Goal: Information Seeking & Learning: Learn about a topic

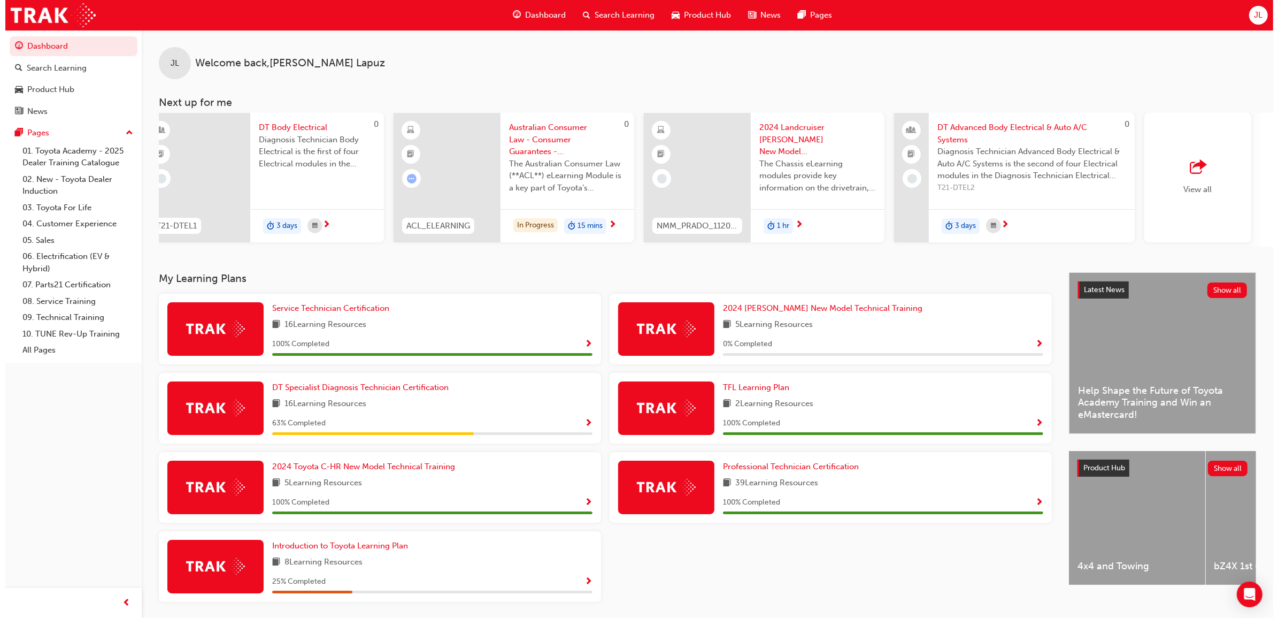
scroll to position [0, 386]
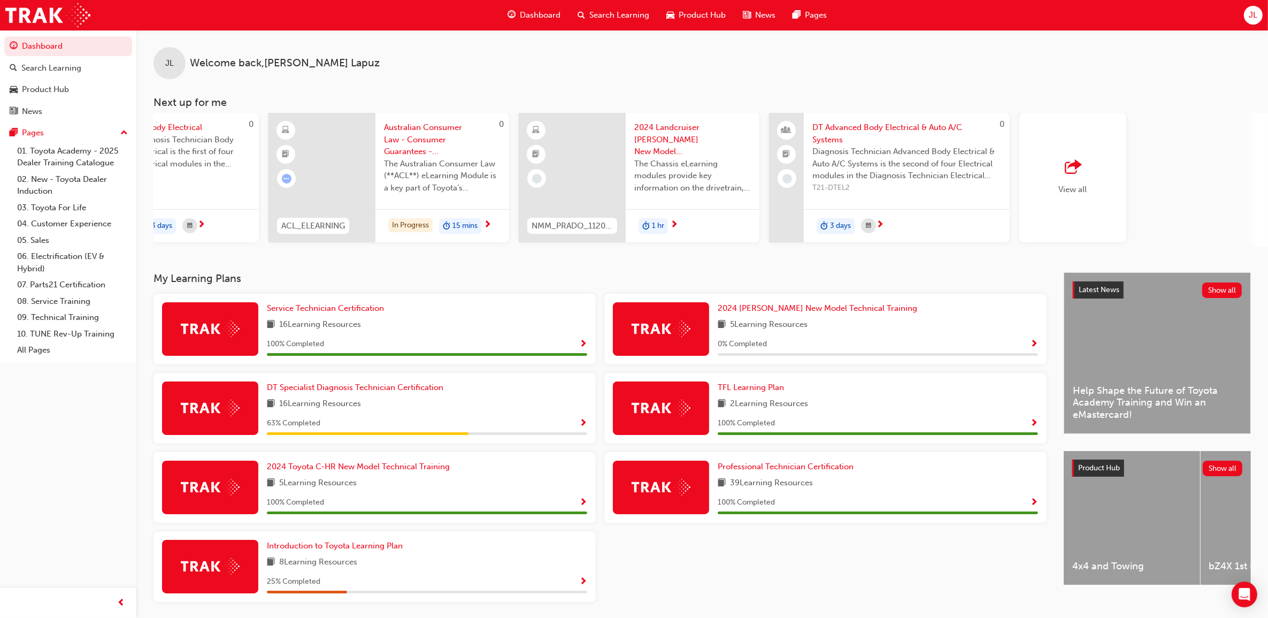
click at [882, 137] on span "DT Advanced Body Electrical & Auto A/C Systems" at bounding box center [907, 133] width 189 height 24
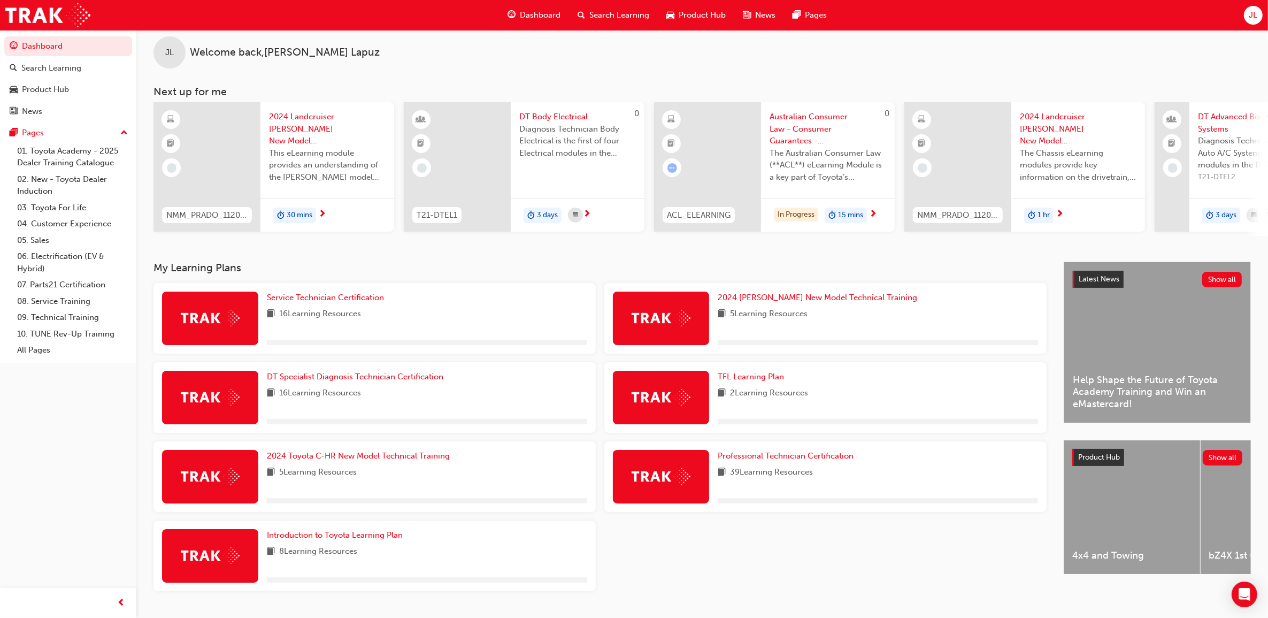
scroll to position [40, 0]
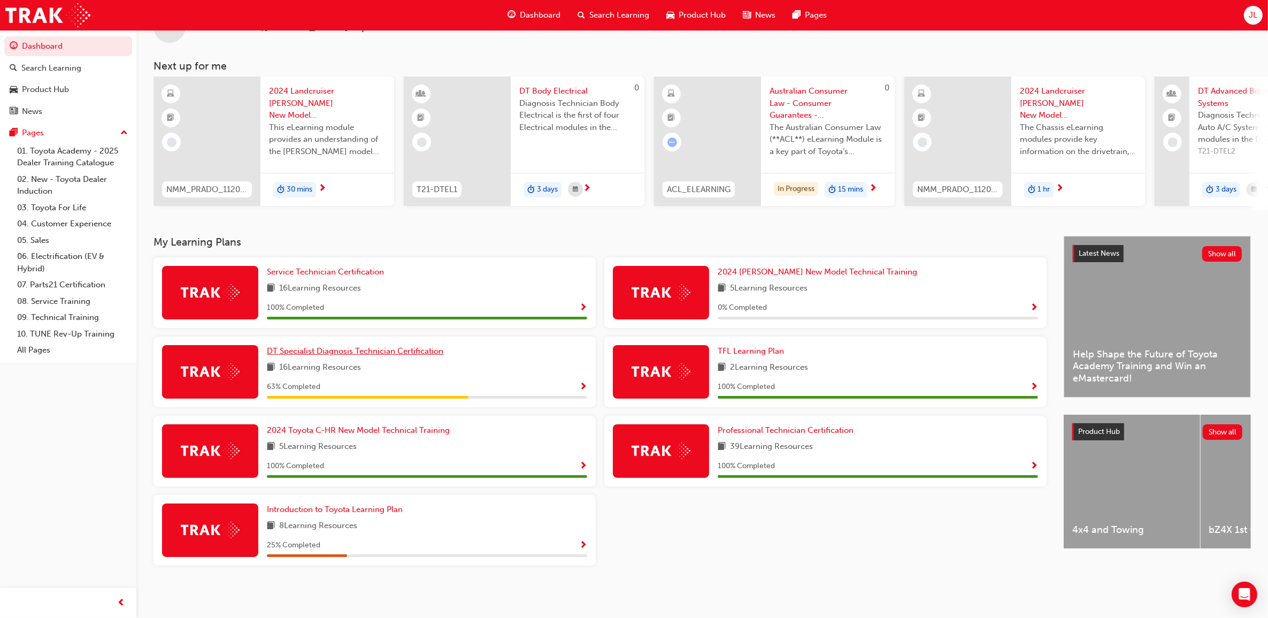
click at [378, 354] on span "DT Specialist Diagnosis Technician Certification" at bounding box center [355, 351] width 177 height 10
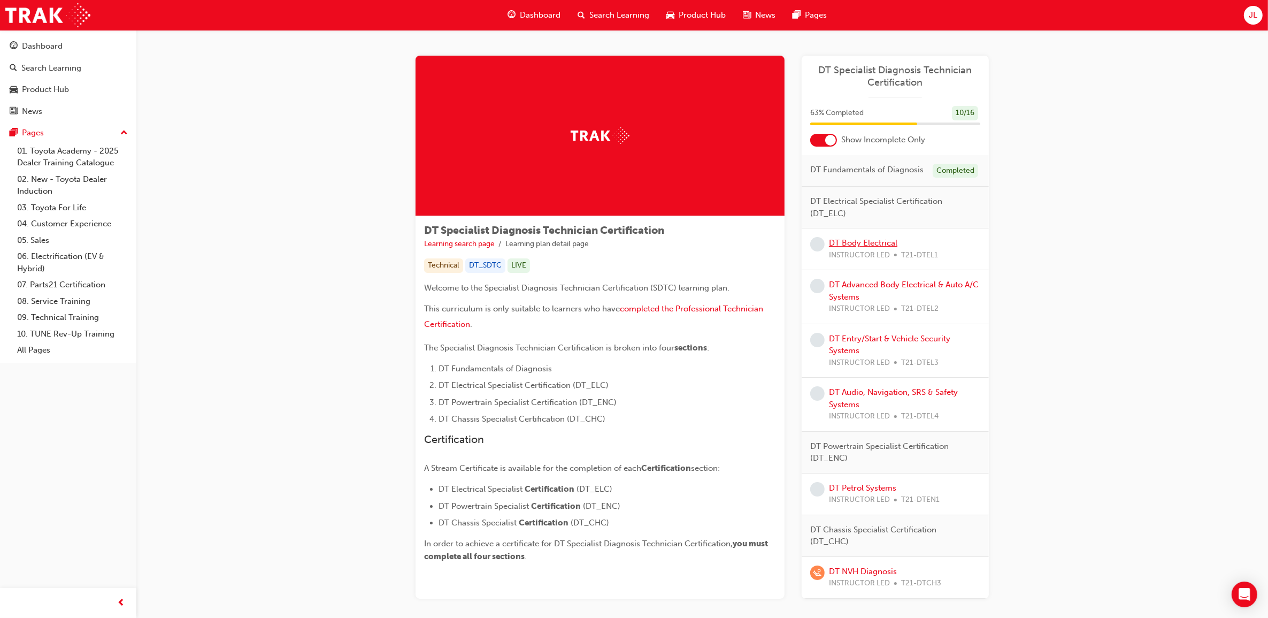
click at [888, 245] on link "DT Body Electrical" at bounding box center [863, 243] width 68 height 10
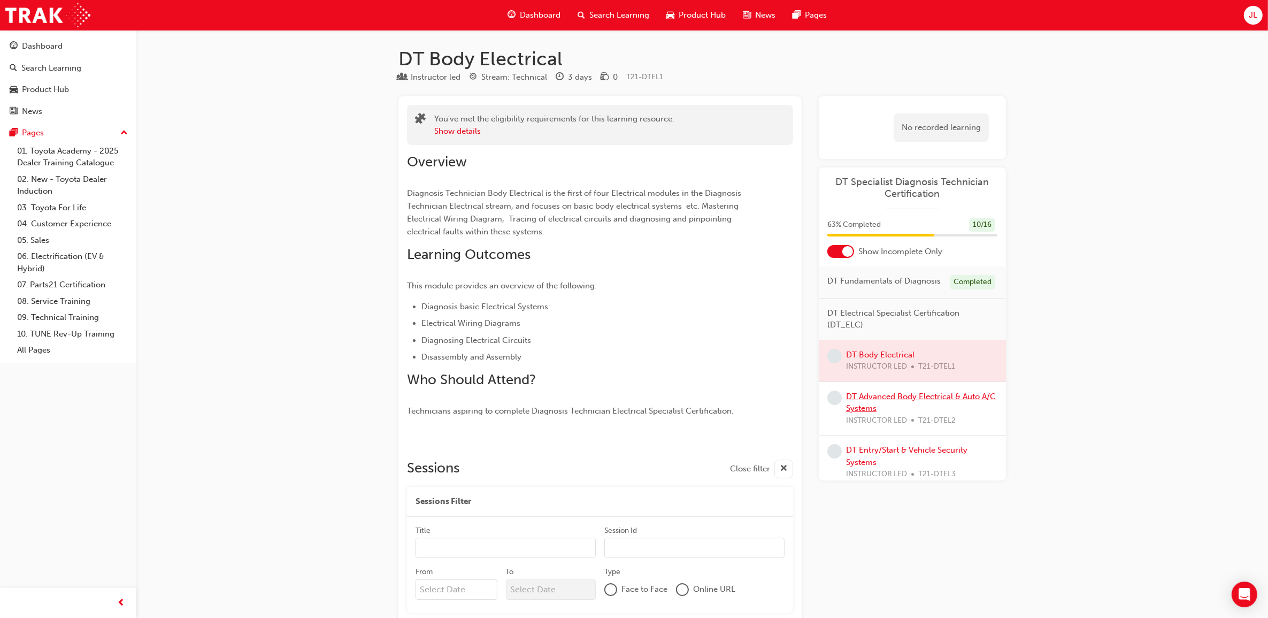
click at [955, 409] on link "DT Advanced Body Electrical & Auto A/C Systems" at bounding box center [921, 403] width 150 height 22
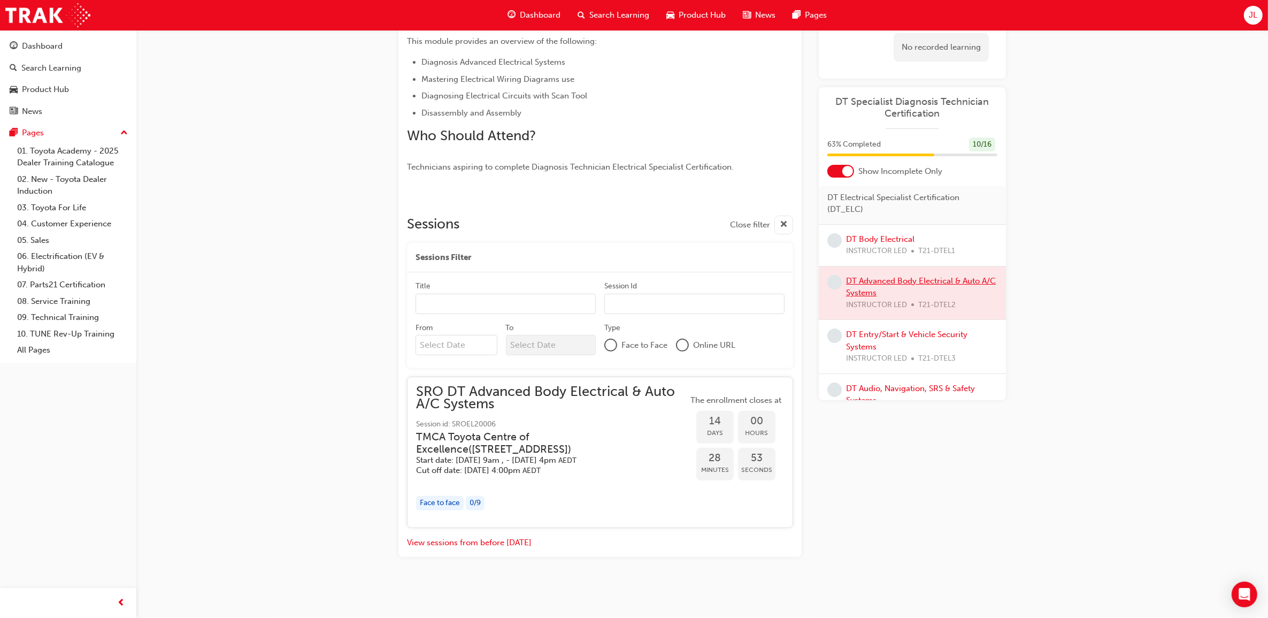
scroll to position [67, 0]
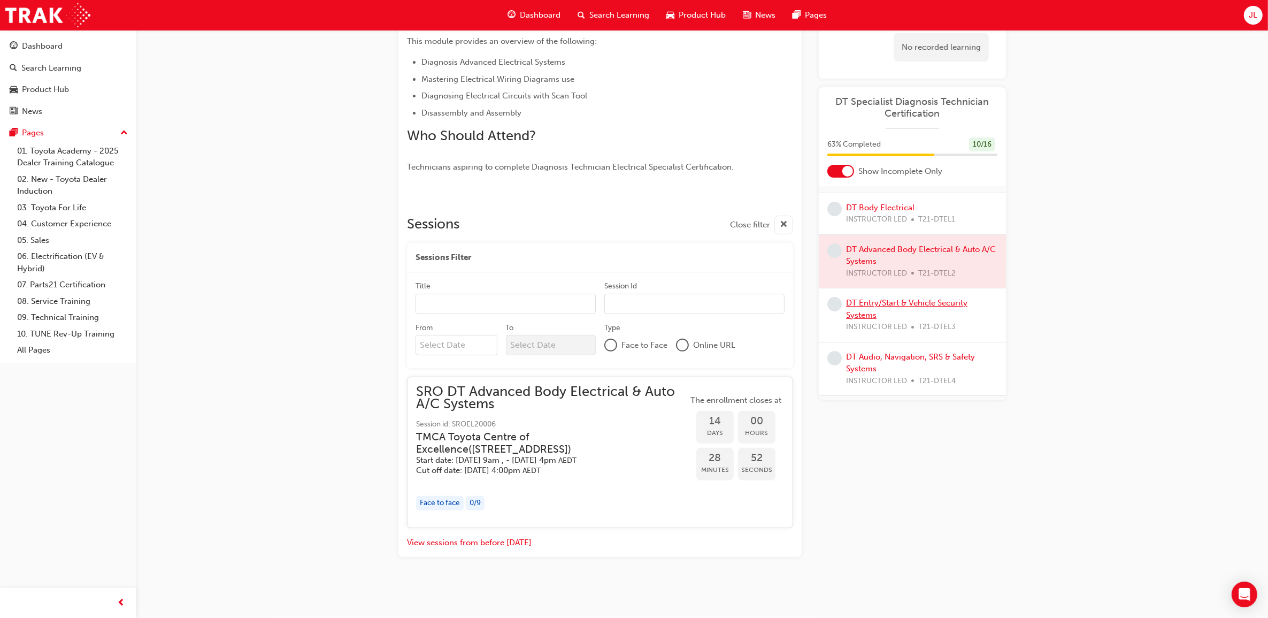
click at [925, 316] on link "DT Entry/Start & Vehicle Security Systems" at bounding box center [906, 309] width 121 height 22
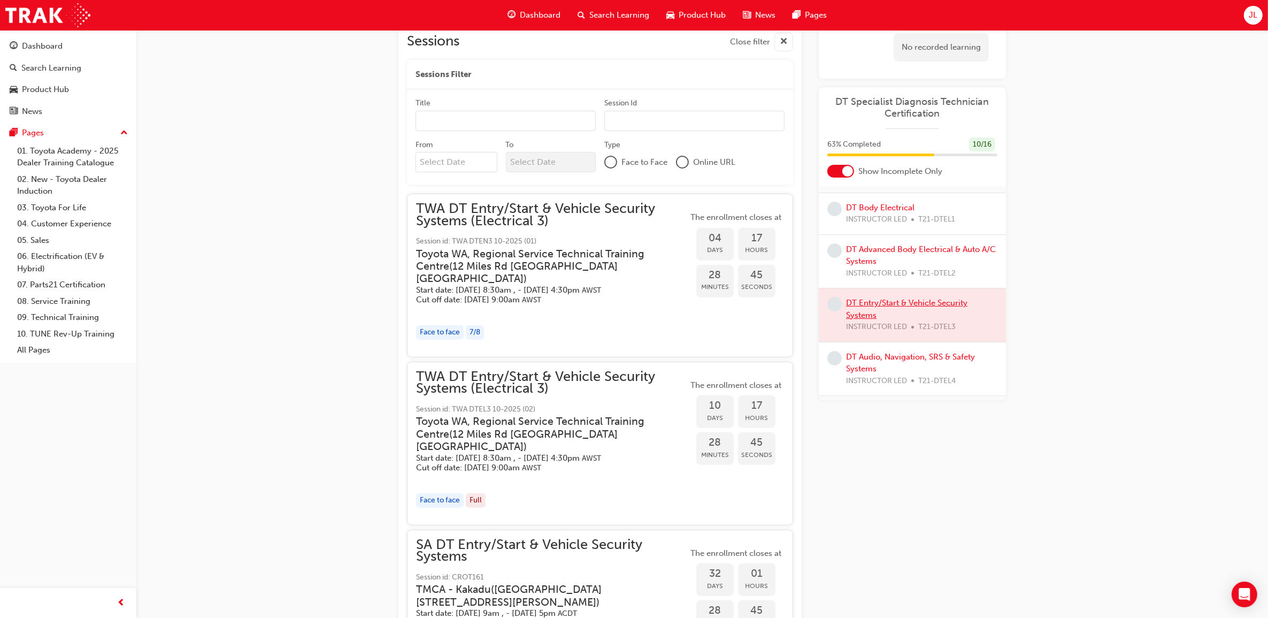
scroll to position [432, 0]
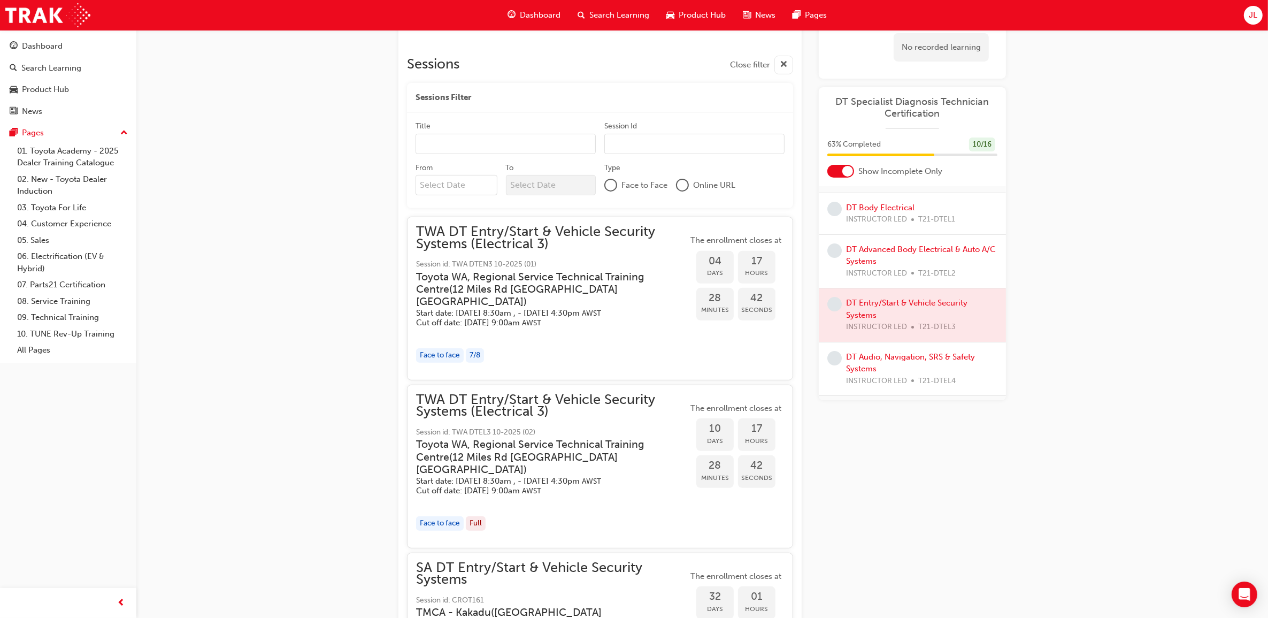
click at [630, 260] on span "Session id: TWA DTEN3 10-2025 (01)" at bounding box center [552, 264] width 272 height 12
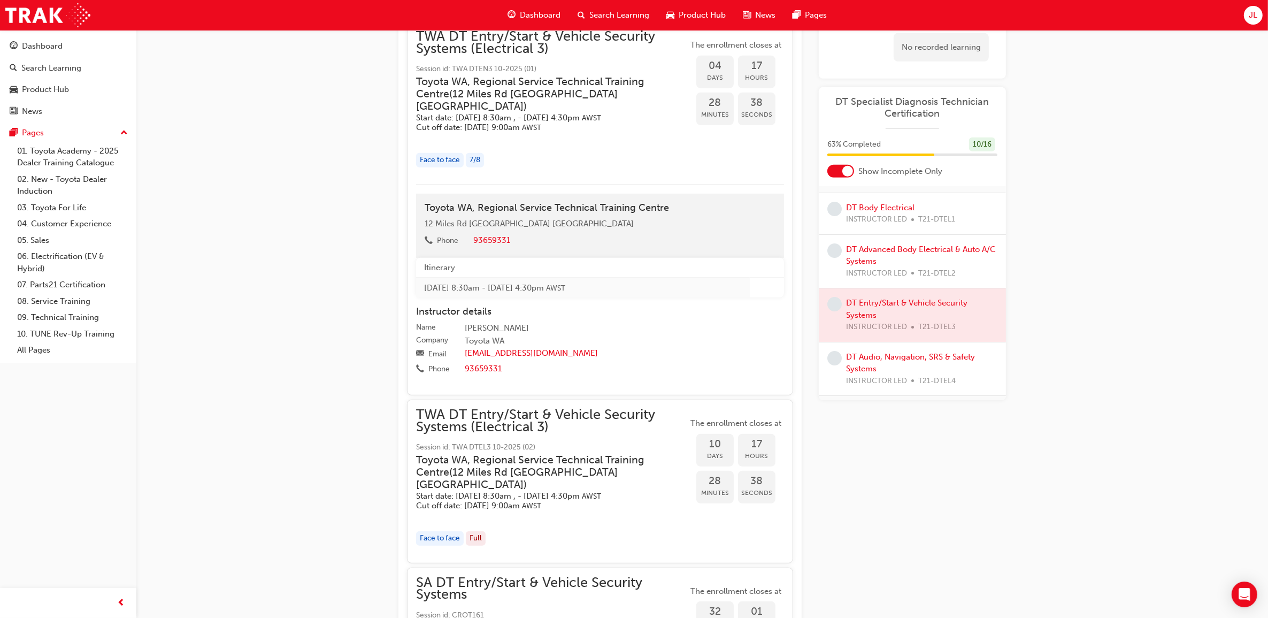
scroll to position [633, 0]
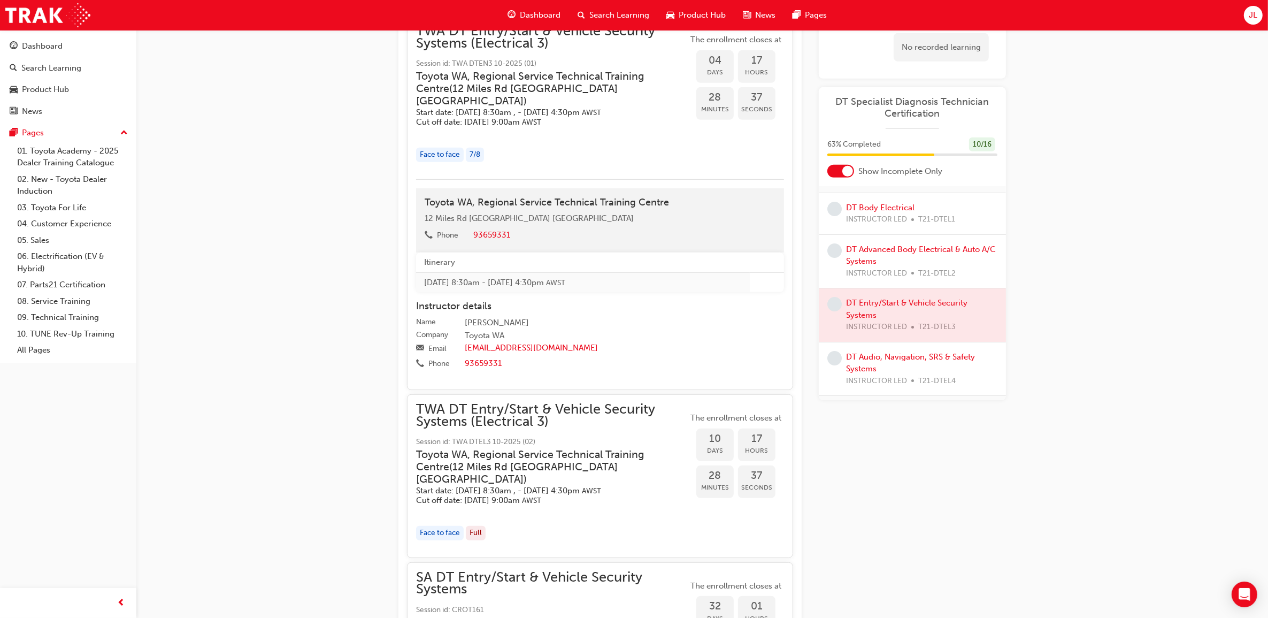
click at [643, 486] on h5 "Start date: Tue 14 Oct 2025, 8:30am , - Thu 16 Oct 2025, 4:30pm AWST" at bounding box center [543, 491] width 255 height 10
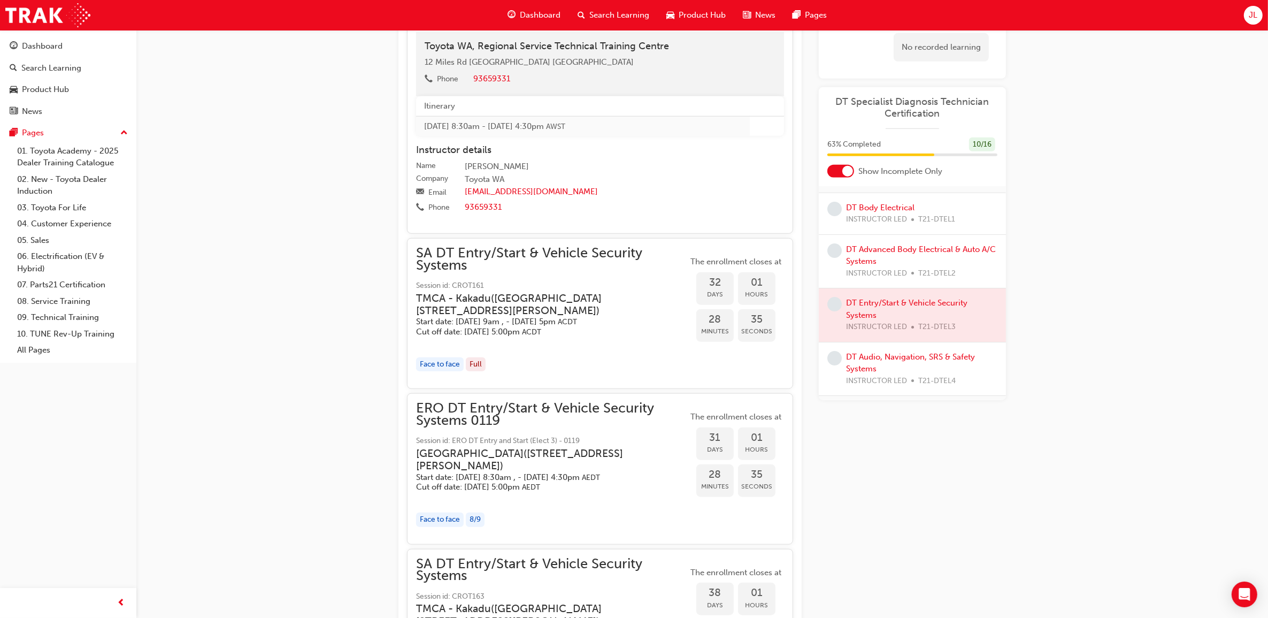
scroll to position [1168, 0]
click at [614, 316] on h5 "Start date: Wed 29 Oct 2025, 9am , - Fri 31 Oct 2025, 5pm ACDT" at bounding box center [543, 321] width 255 height 10
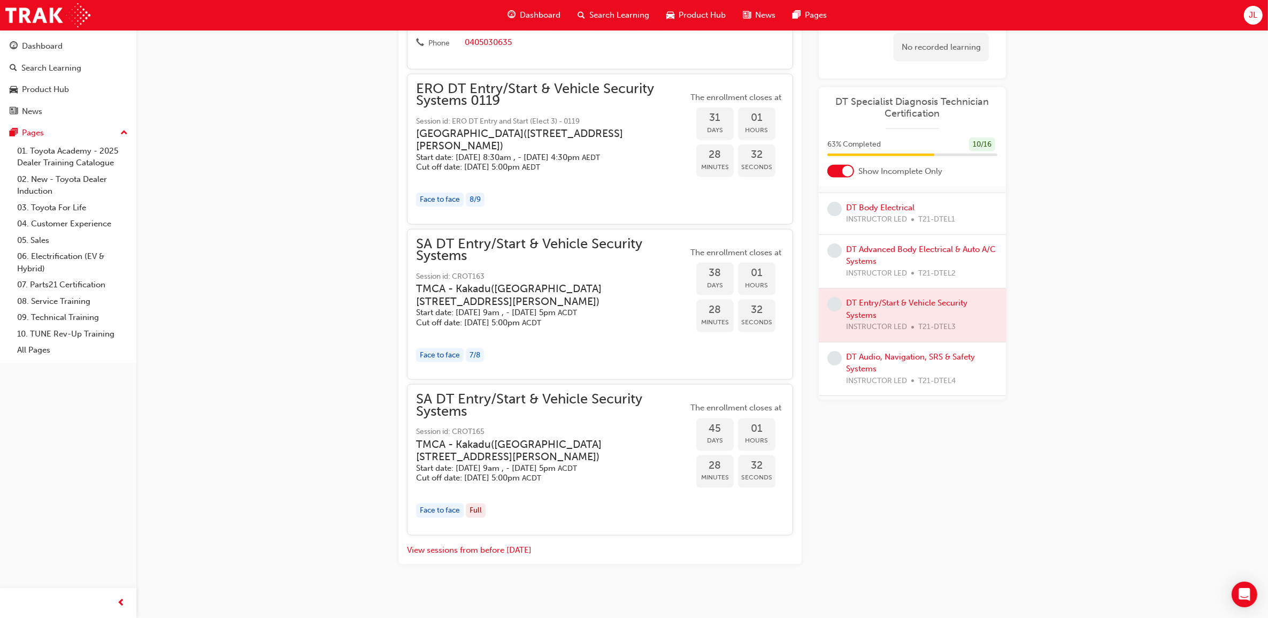
scroll to position [1705, 0]
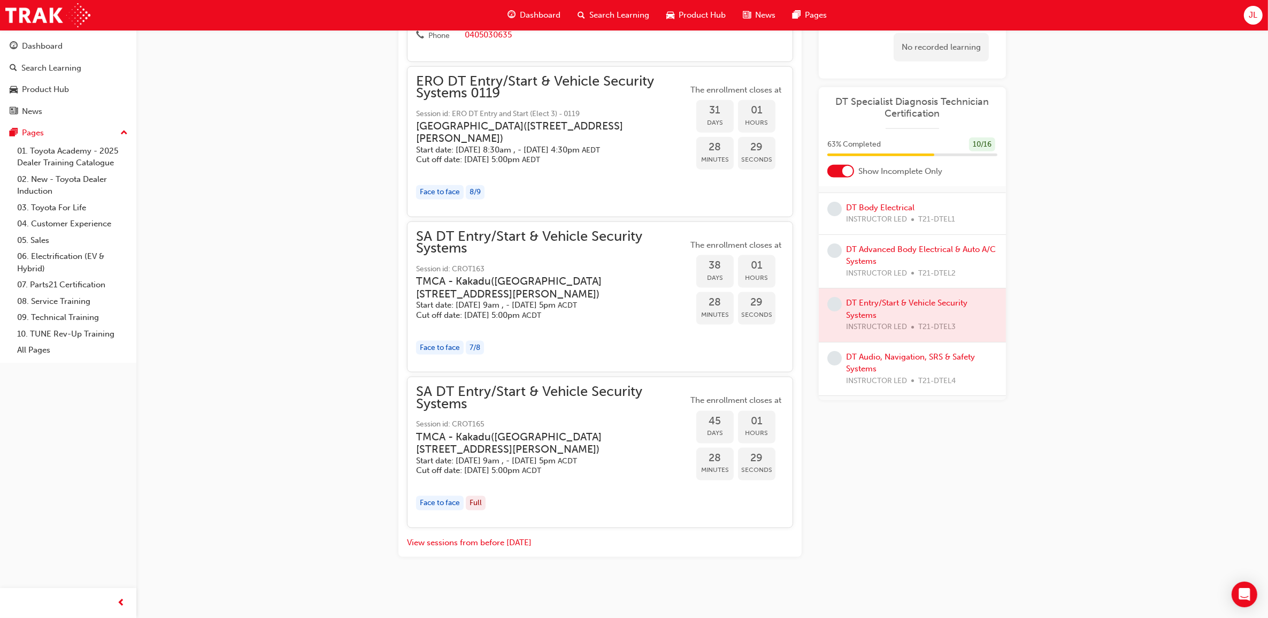
click at [640, 499] on div "Face to face Full" at bounding box center [552, 503] width 272 height 14
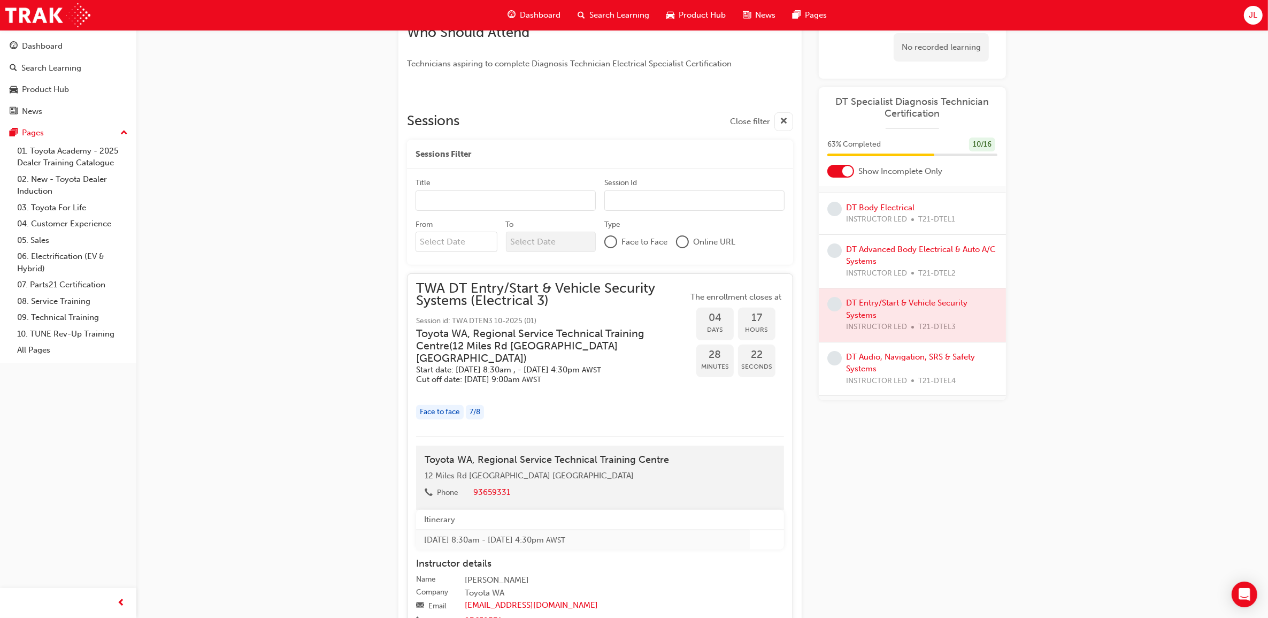
scroll to position [363, 0]
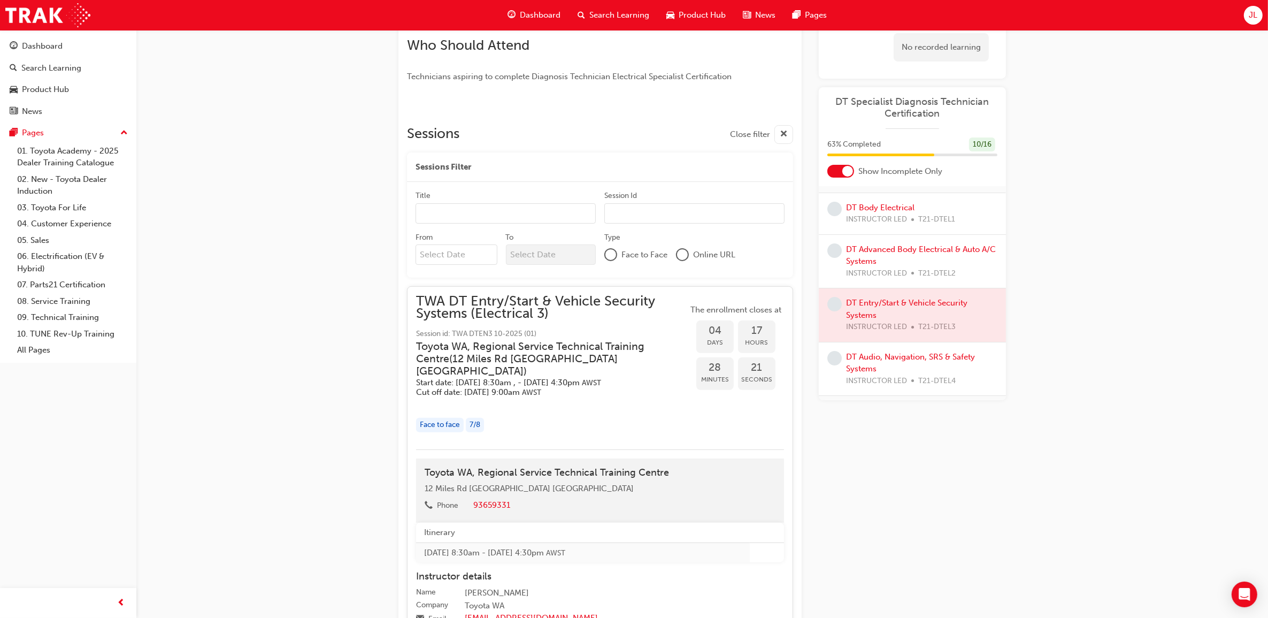
click at [618, 333] on span "Session id: TWA DTEN3 10-2025 (01)" at bounding box center [552, 334] width 272 height 12
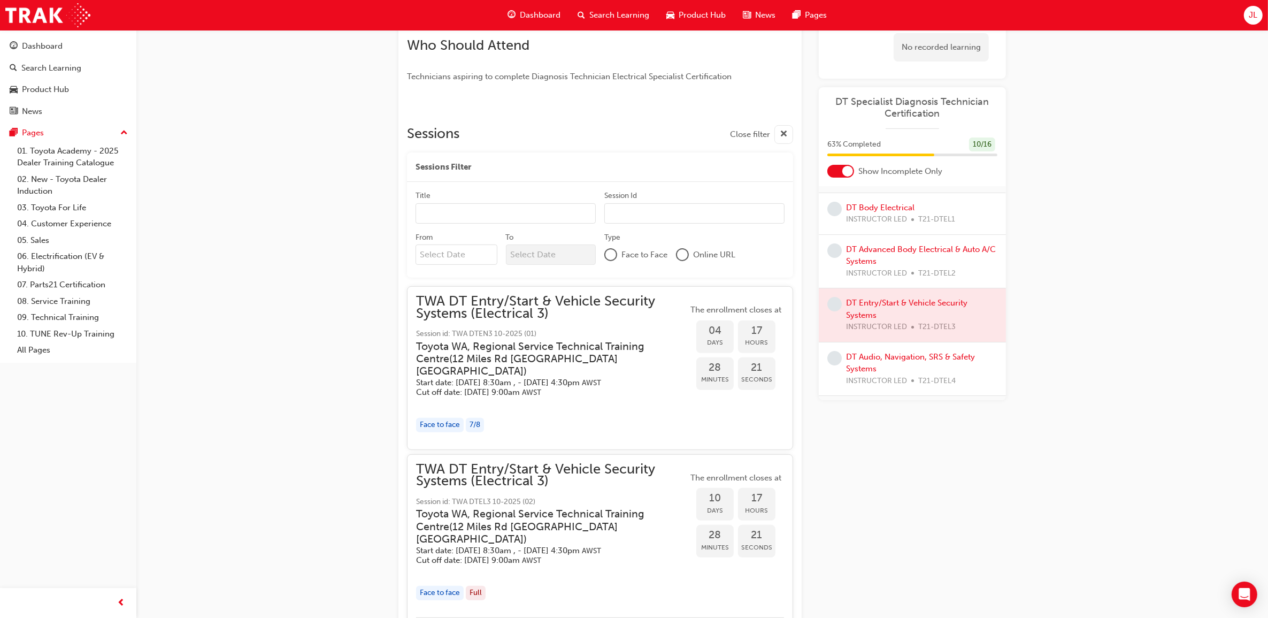
click at [618, 333] on span "Session id: TWA DTEN3 10-2025 (01)" at bounding box center [552, 334] width 272 height 12
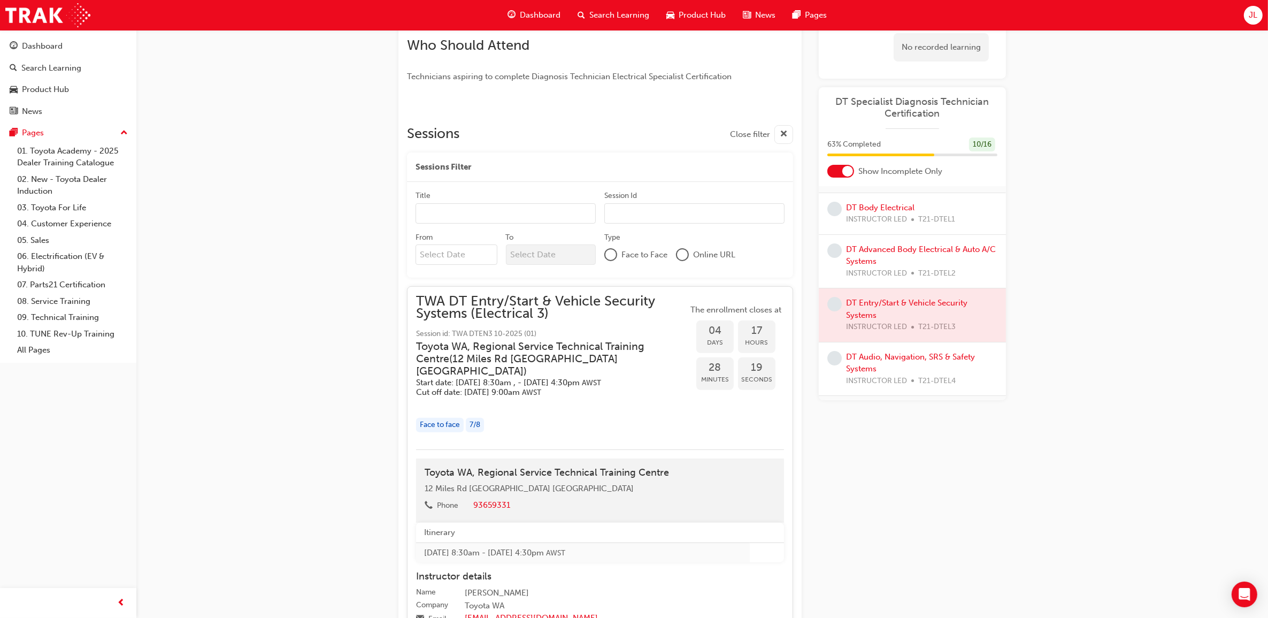
click at [440, 418] on div "Face to face" at bounding box center [440, 425] width 48 height 14
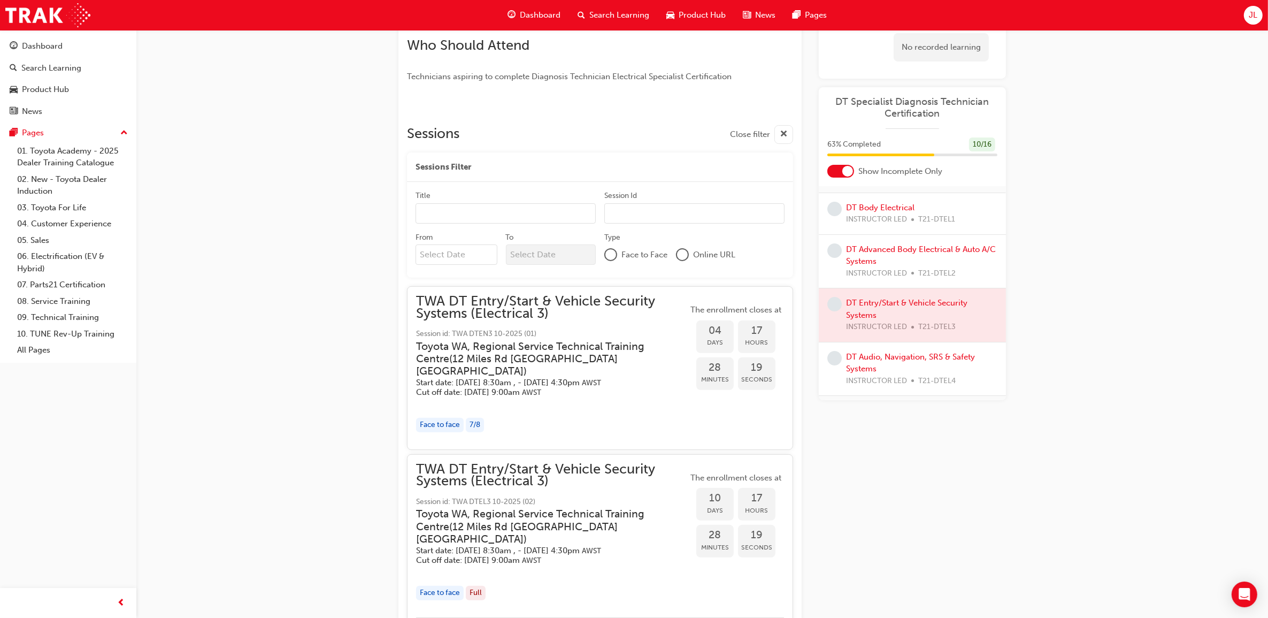
click at [440, 418] on div "Face to face" at bounding box center [440, 425] width 48 height 14
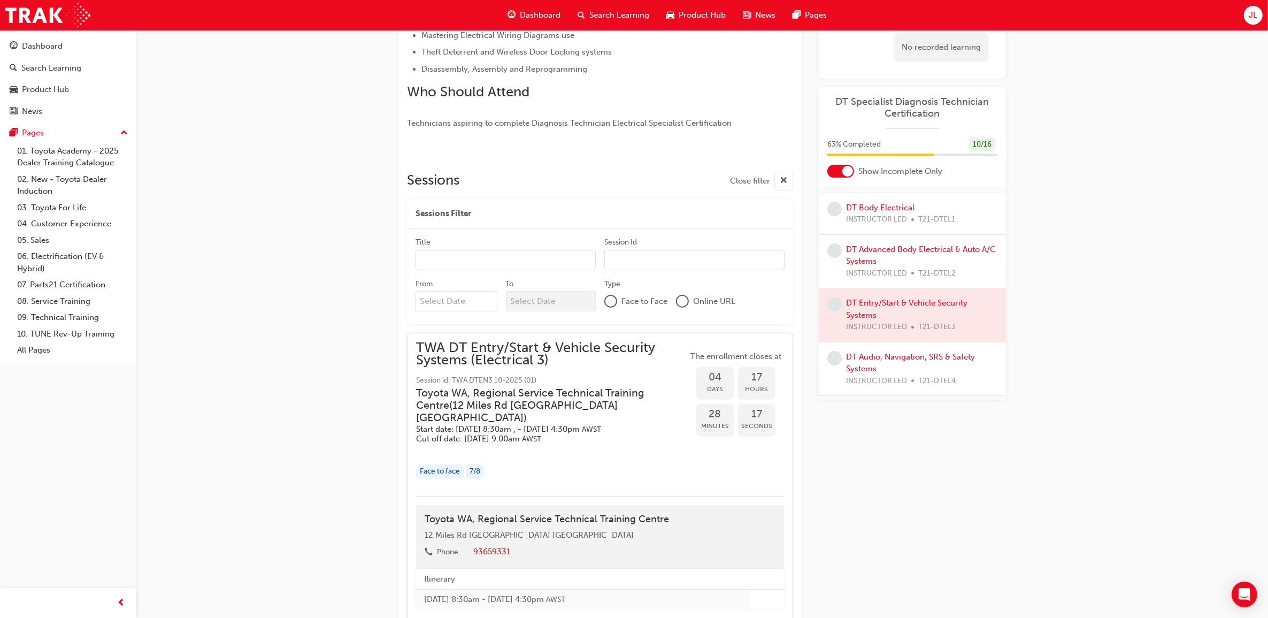
scroll to position [28, 0]
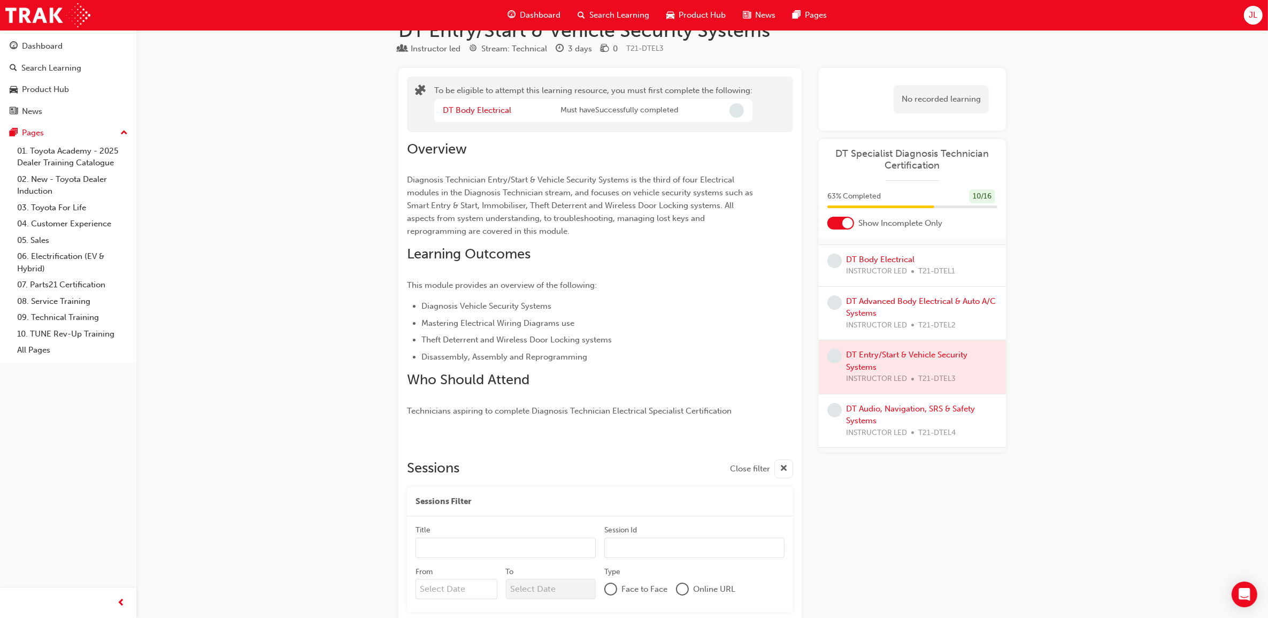
click at [1264, 11] on div "Dashboard Search Learning Product Hub News Pages JL" at bounding box center [634, 15] width 1268 height 30
click at [1251, 10] on span "JL" at bounding box center [1253, 15] width 9 height 12
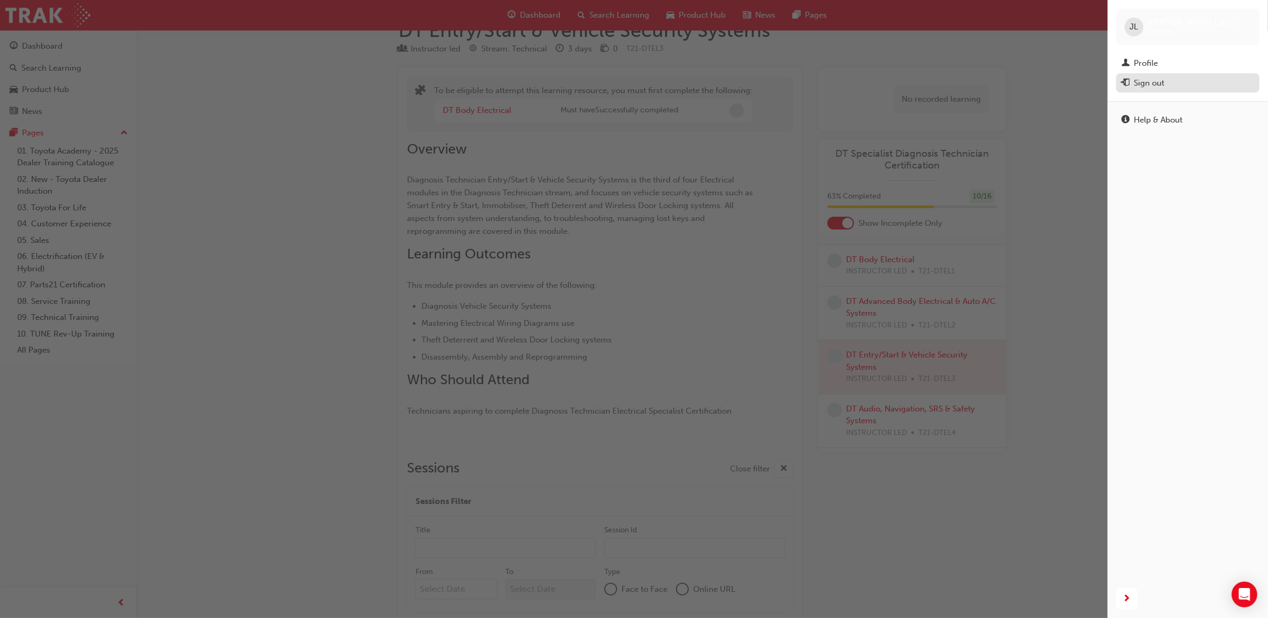
click at [1189, 83] on div "Sign out" at bounding box center [1188, 82] width 133 height 13
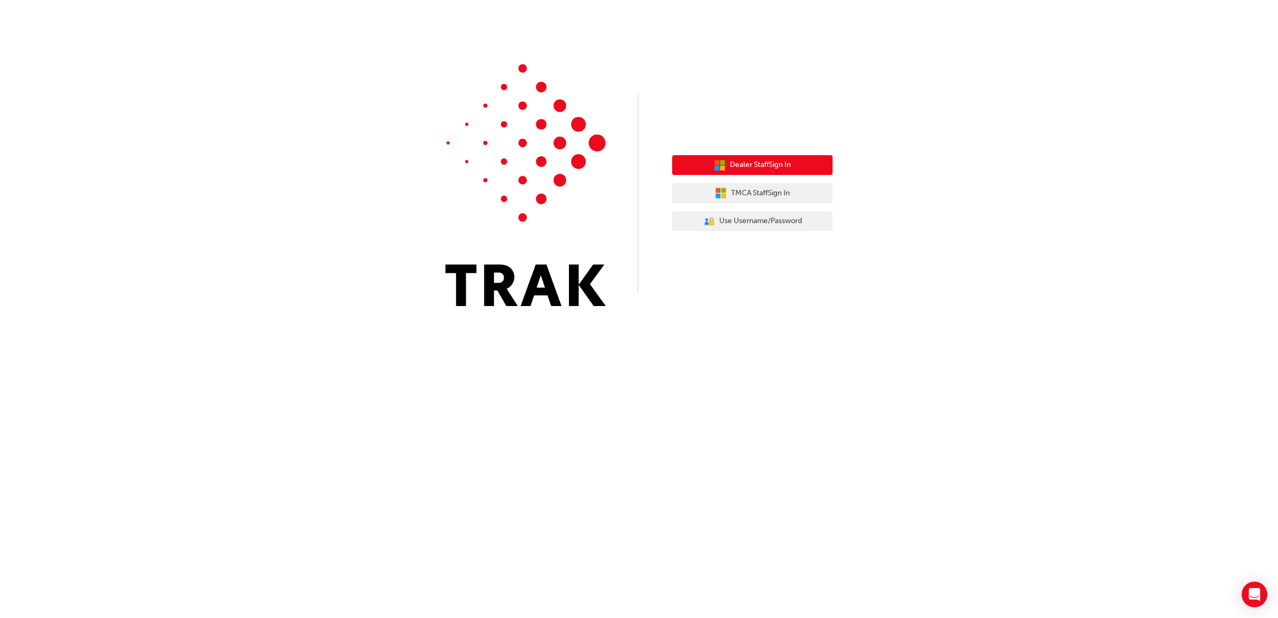
click at [805, 167] on button "Dealer Staff Sign In" at bounding box center [752, 165] width 160 height 20
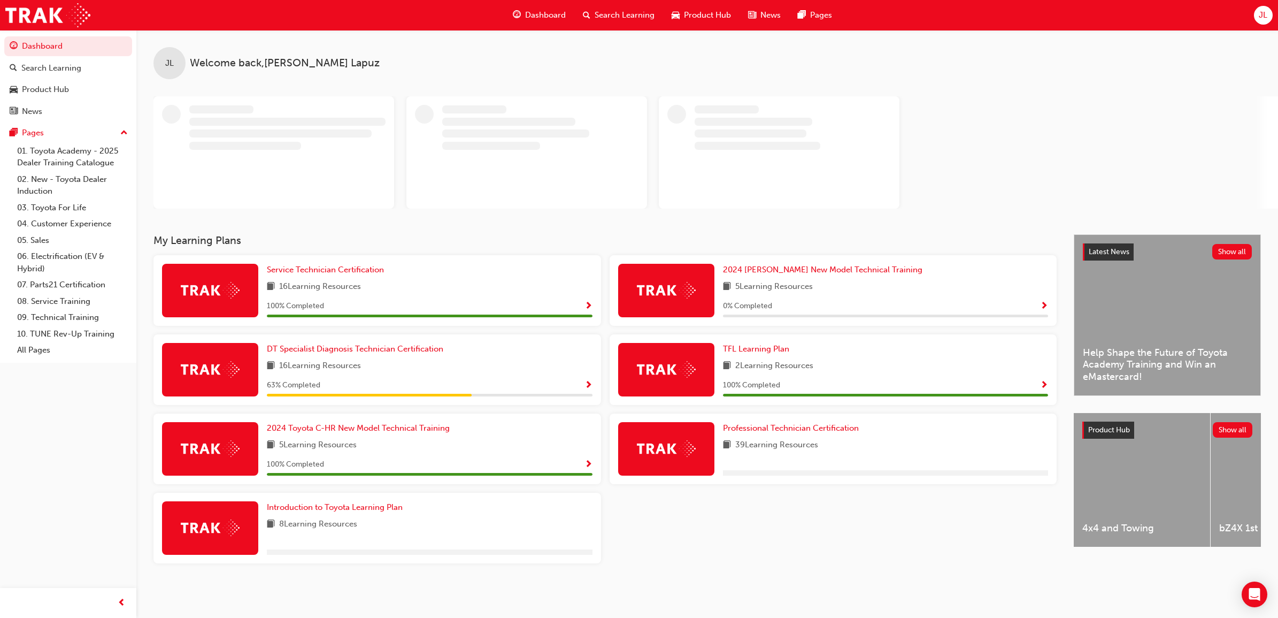
click at [1260, 17] on span "JL" at bounding box center [1263, 15] width 9 height 12
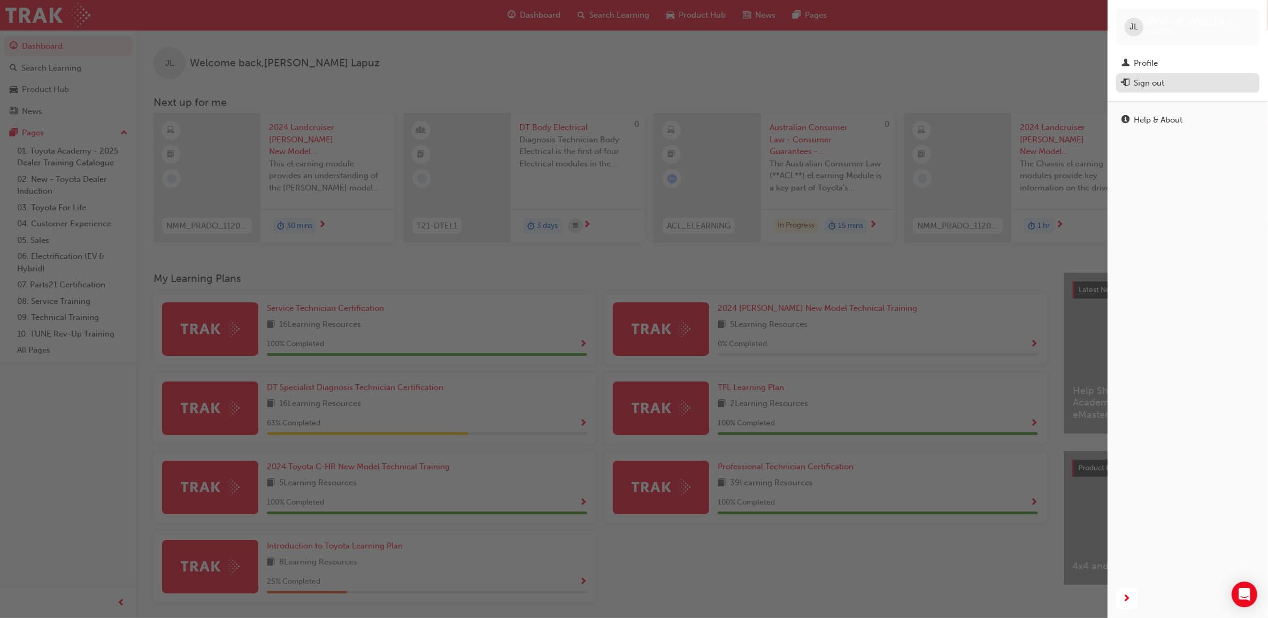
click at [1151, 83] on div "Sign out" at bounding box center [1149, 83] width 30 height 12
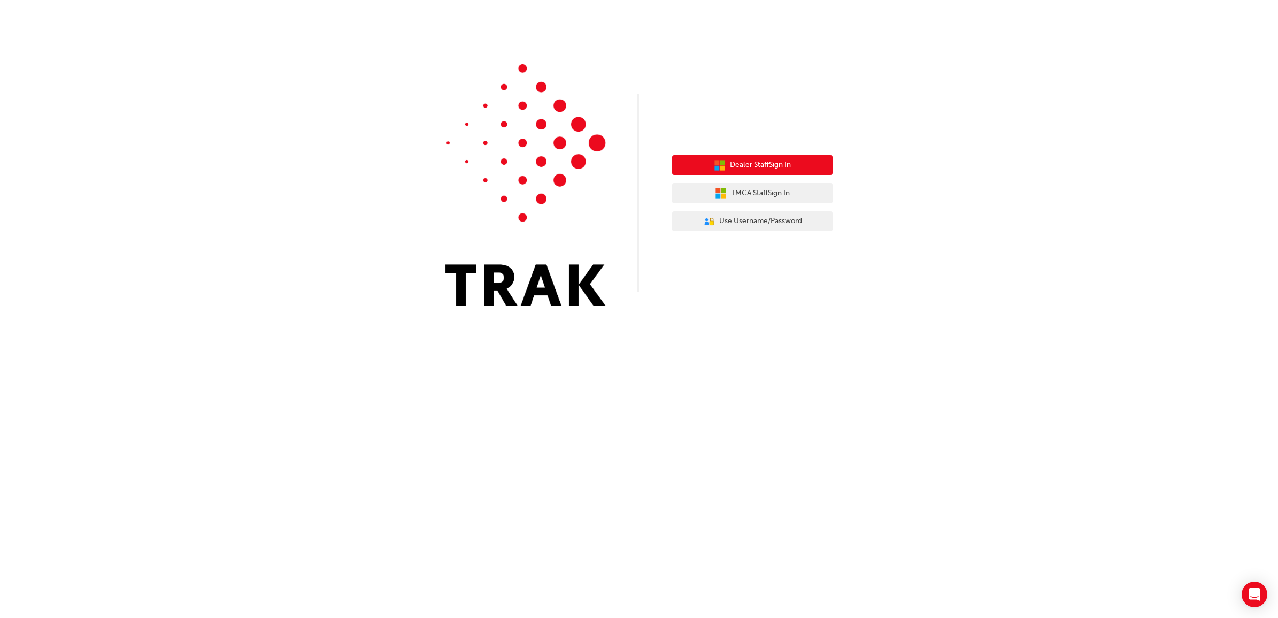
click at [800, 167] on button "Dealer Staff Sign In" at bounding box center [752, 165] width 160 height 20
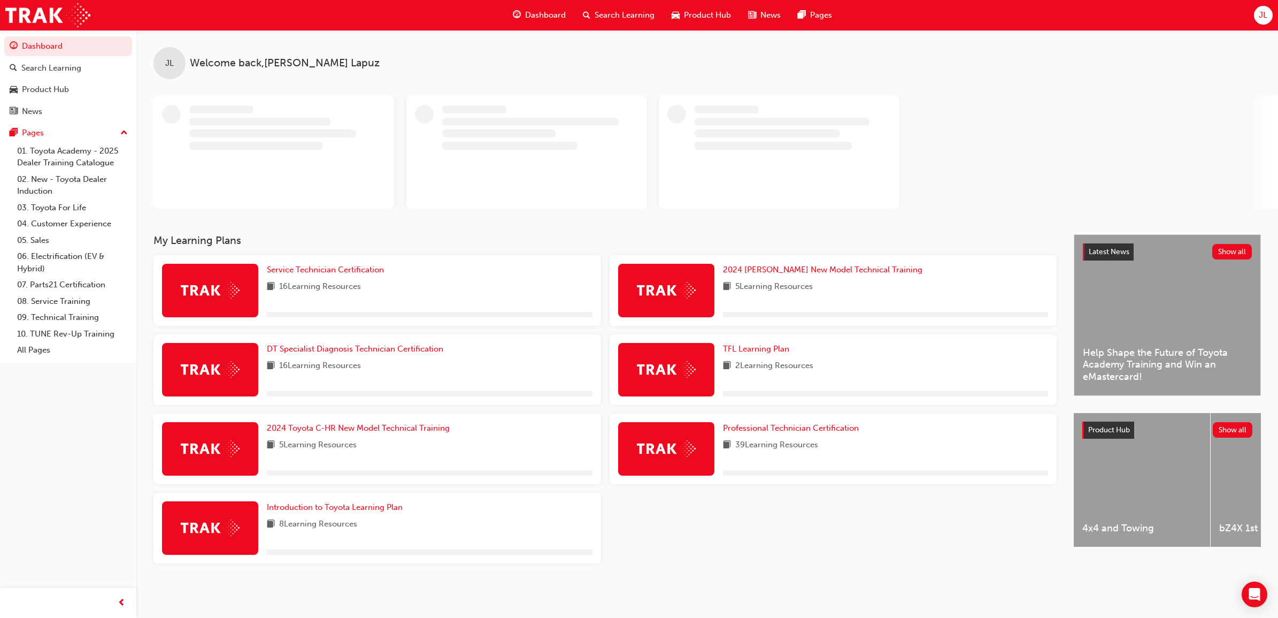
click at [1261, 12] on span "JL" at bounding box center [1263, 15] width 9 height 12
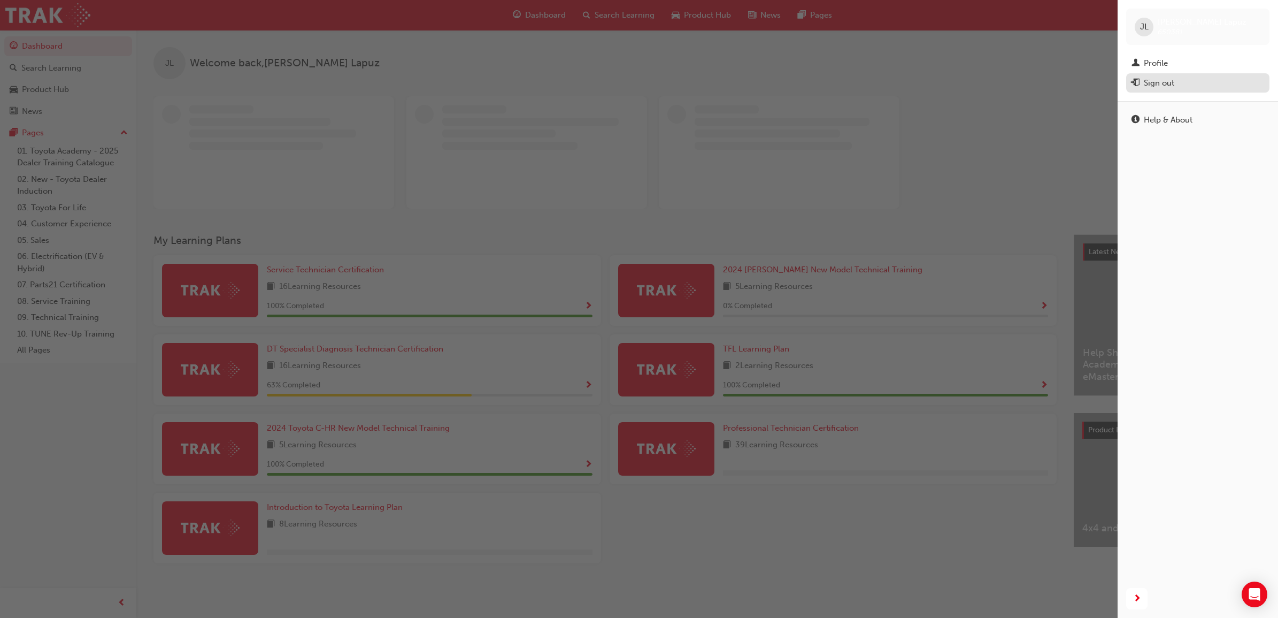
click at [1168, 82] on div "Sign out" at bounding box center [1159, 83] width 30 height 12
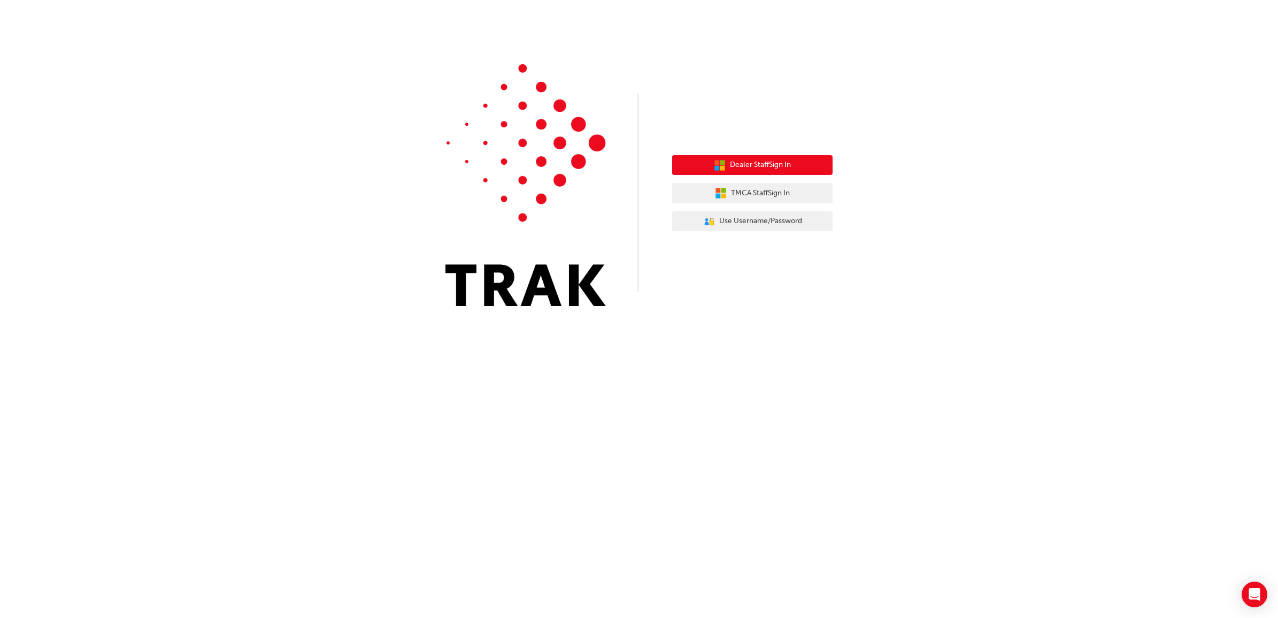
click at [748, 167] on span "Dealer Staff Sign In" at bounding box center [760, 165] width 61 height 12
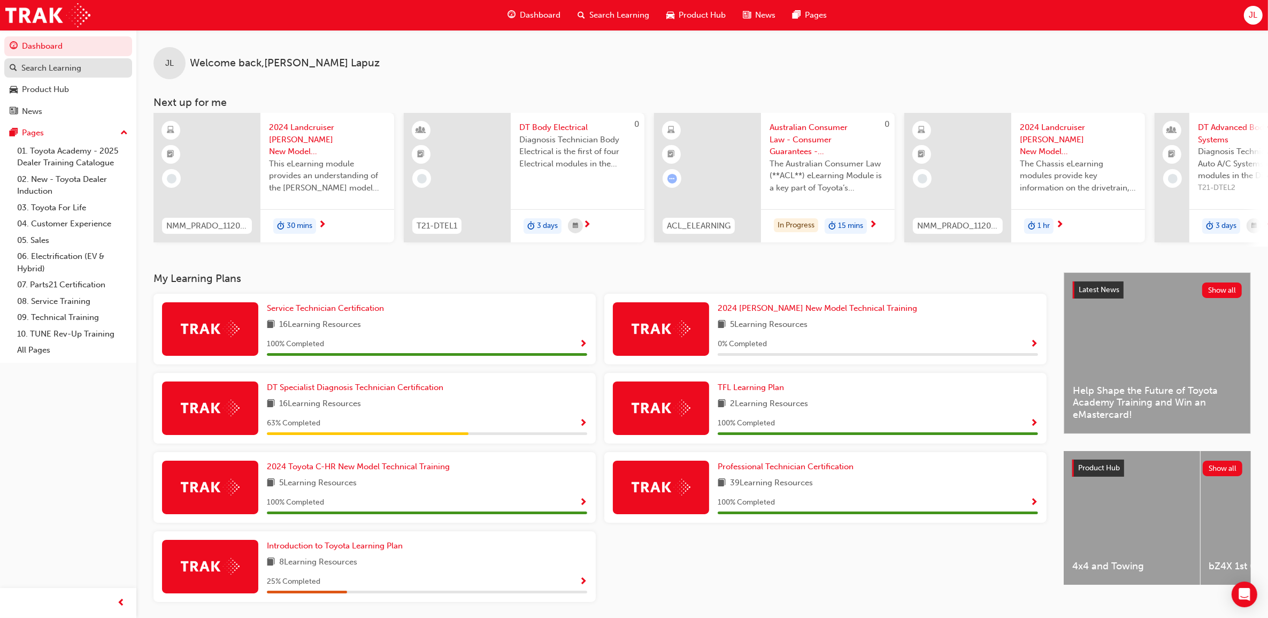
click at [83, 68] on div "Search Learning" at bounding box center [68, 68] width 117 height 13
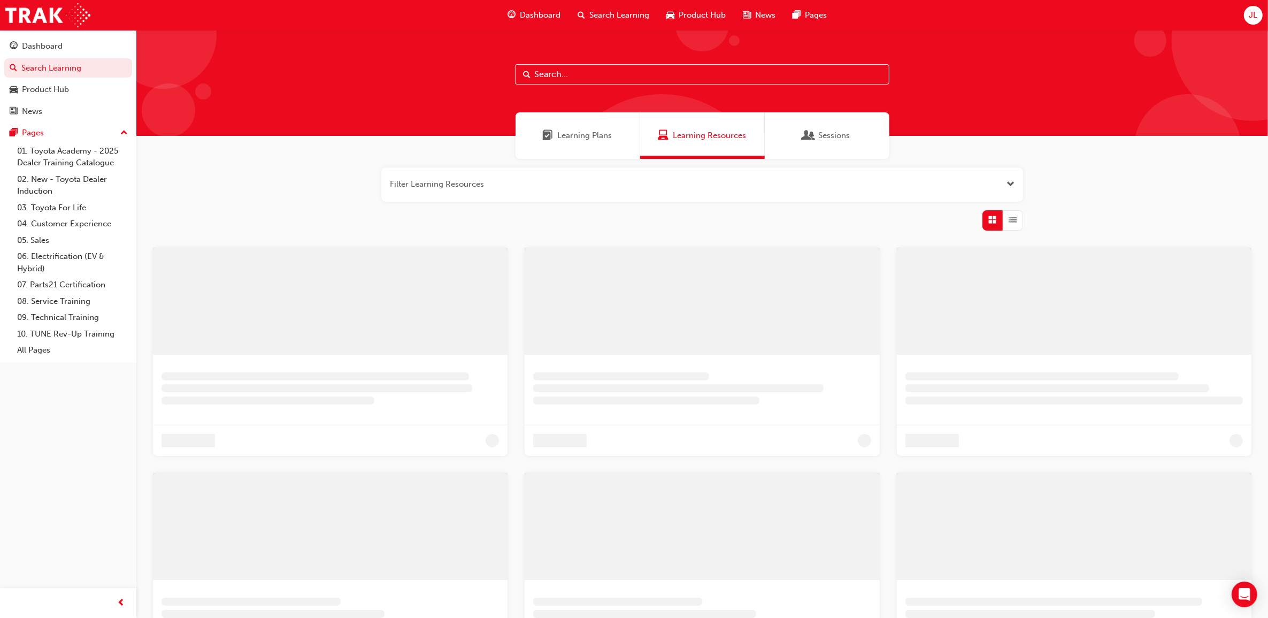
click at [844, 141] on span "Sessions" at bounding box center [835, 135] width 32 height 12
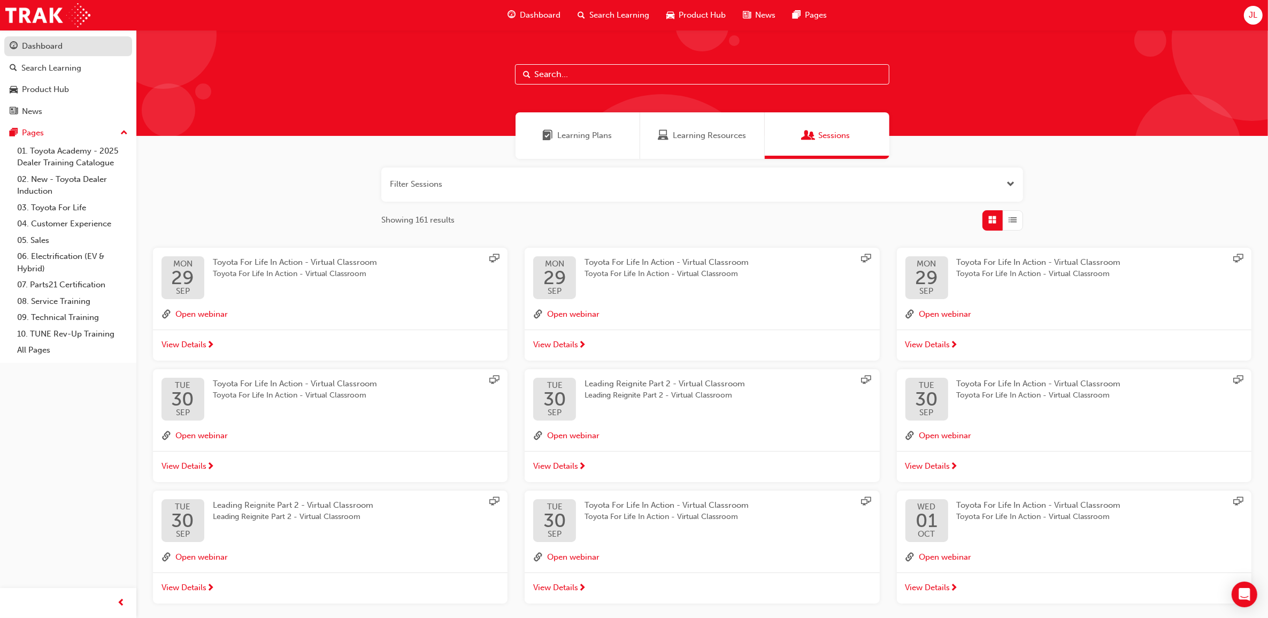
click at [51, 49] on div "Dashboard" at bounding box center [42, 46] width 41 height 12
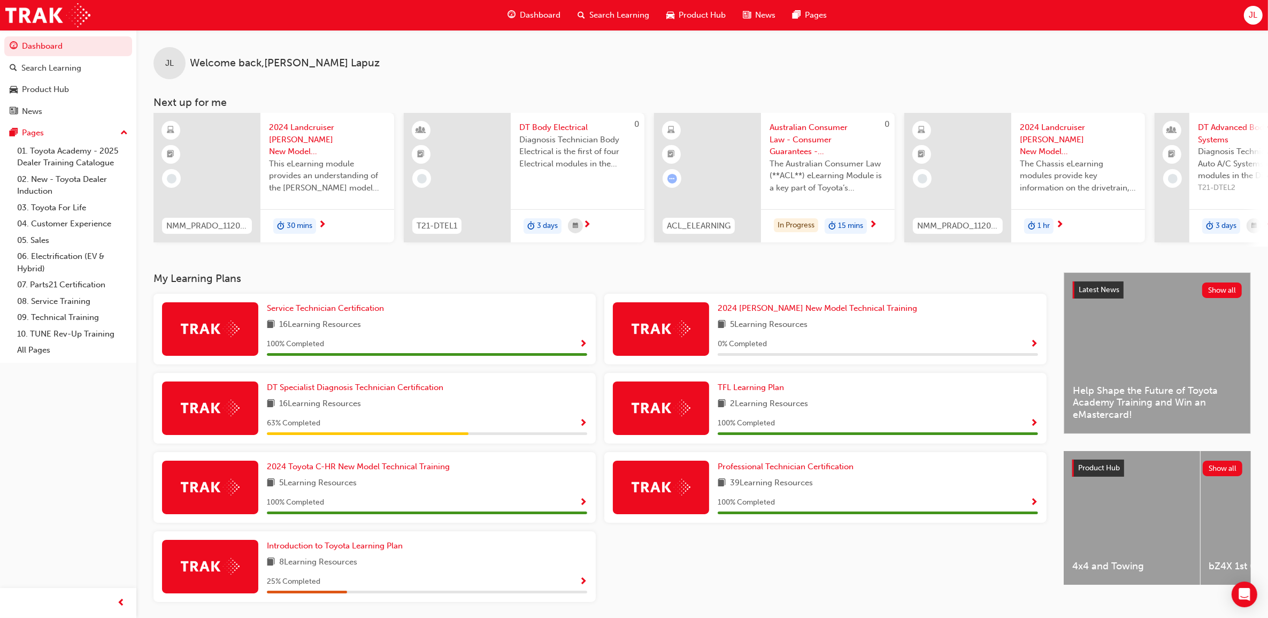
click at [1247, 14] on div "JL" at bounding box center [1253, 15] width 19 height 19
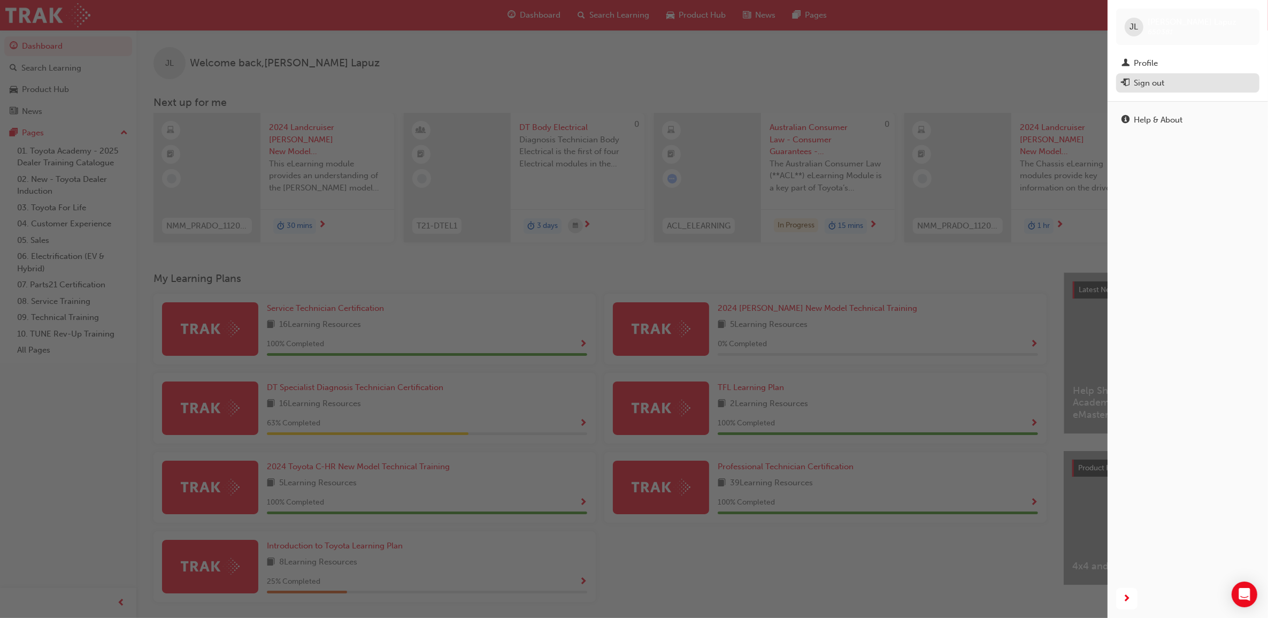
click at [1174, 83] on div "Sign out" at bounding box center [1188, 82] width 133 height 13
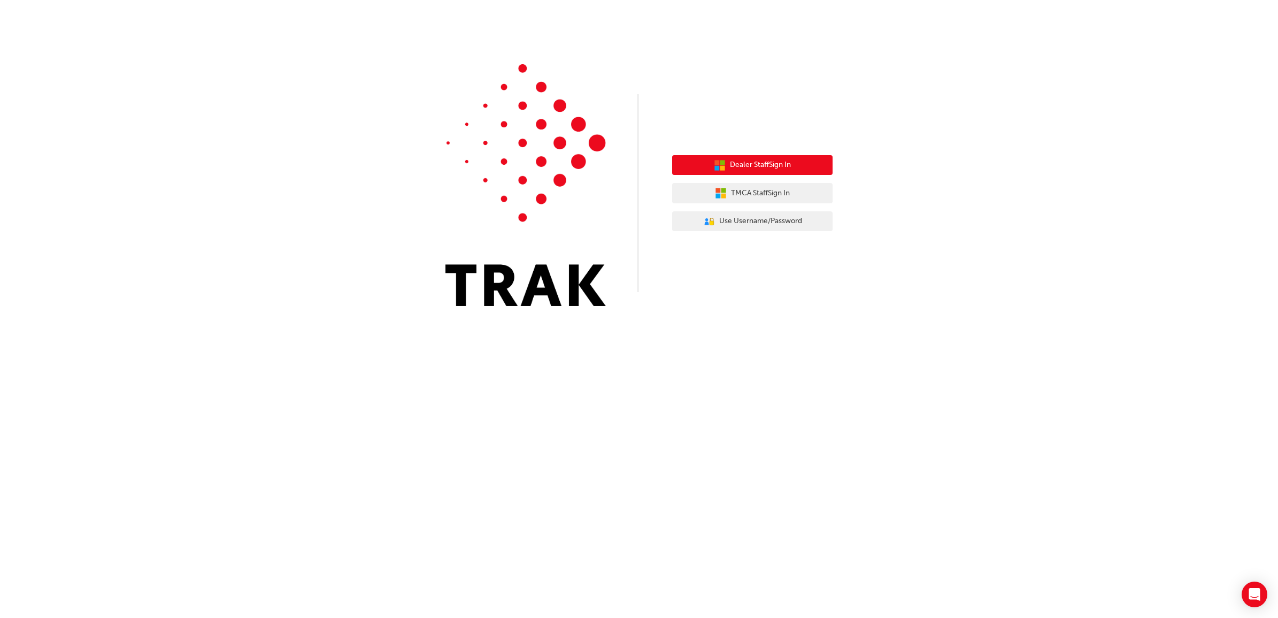
click at [772, 171] on button "Dealer Staff Sign In" at bounding box center [752, 165] width 160 height 20
